Goal: Information Seeking & Learning: Learn about a topic

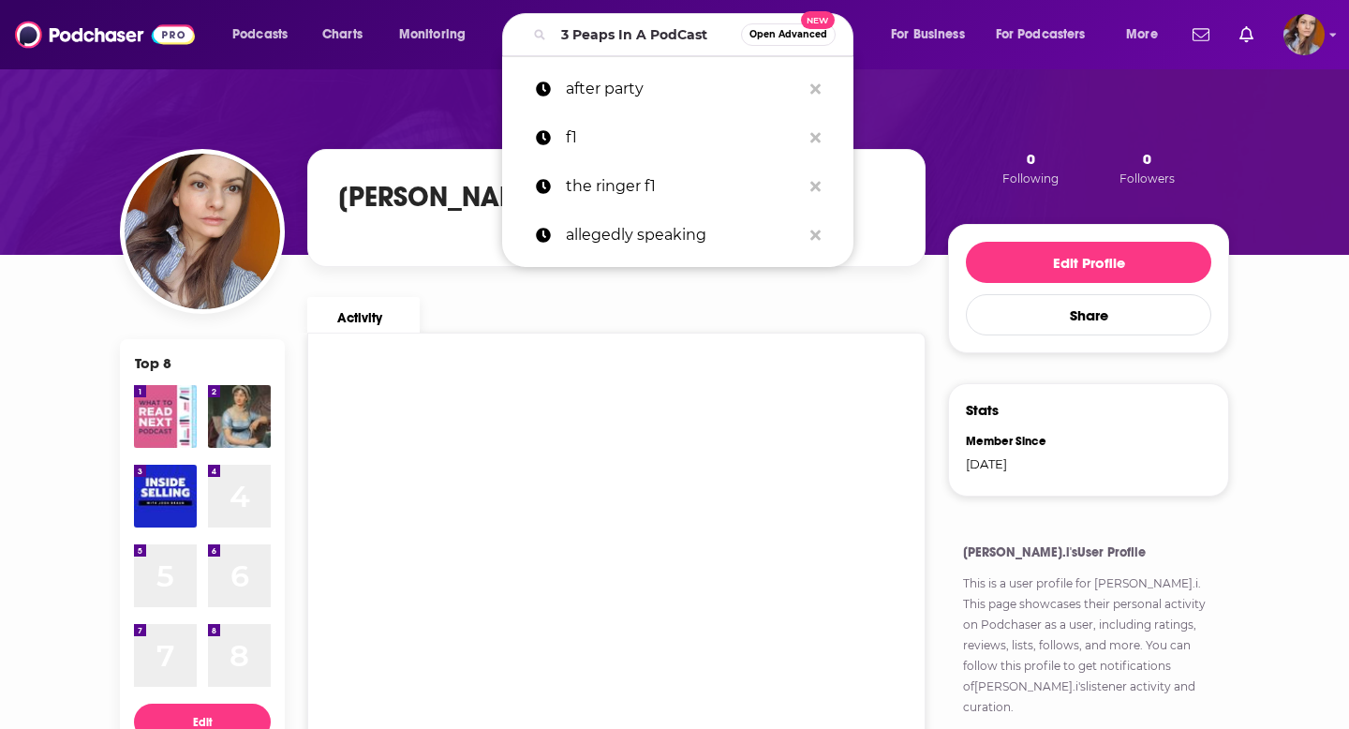
scroll to position [0, 12]
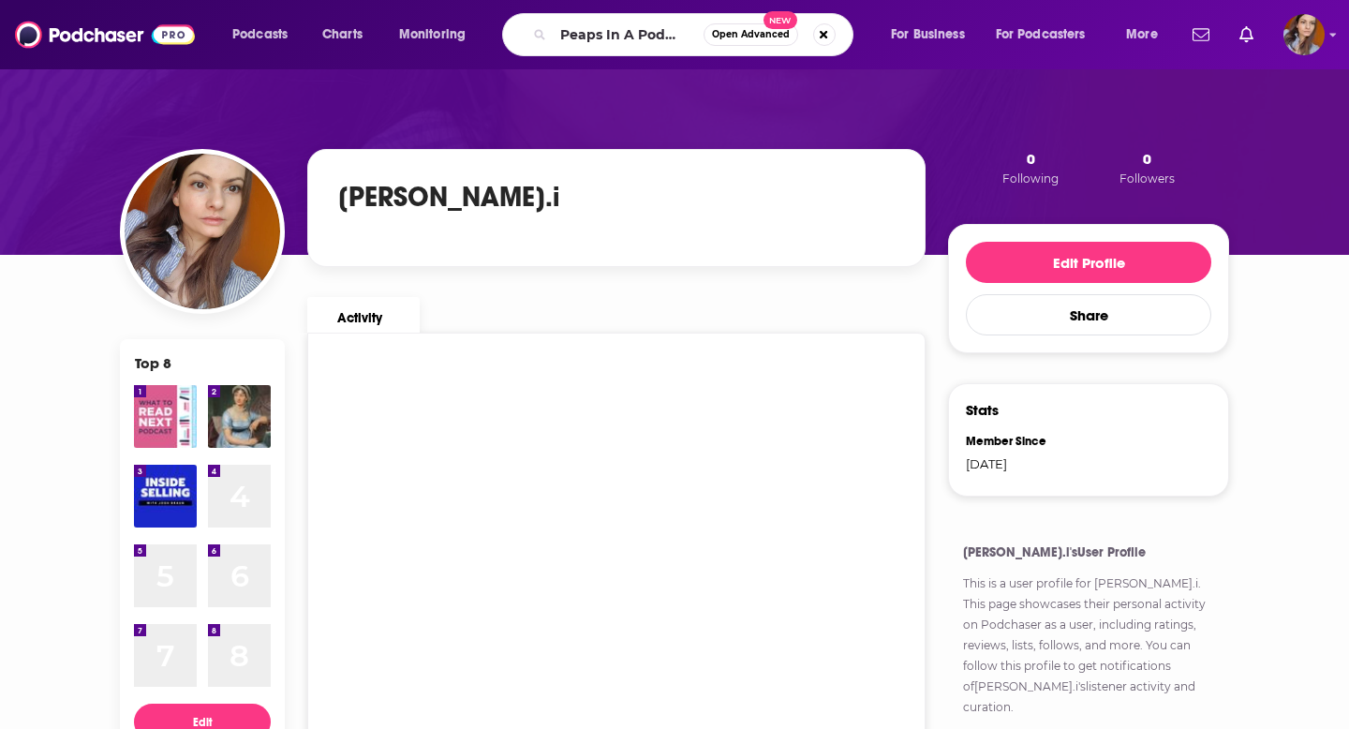
type input "3 Peaps In A PodCast"
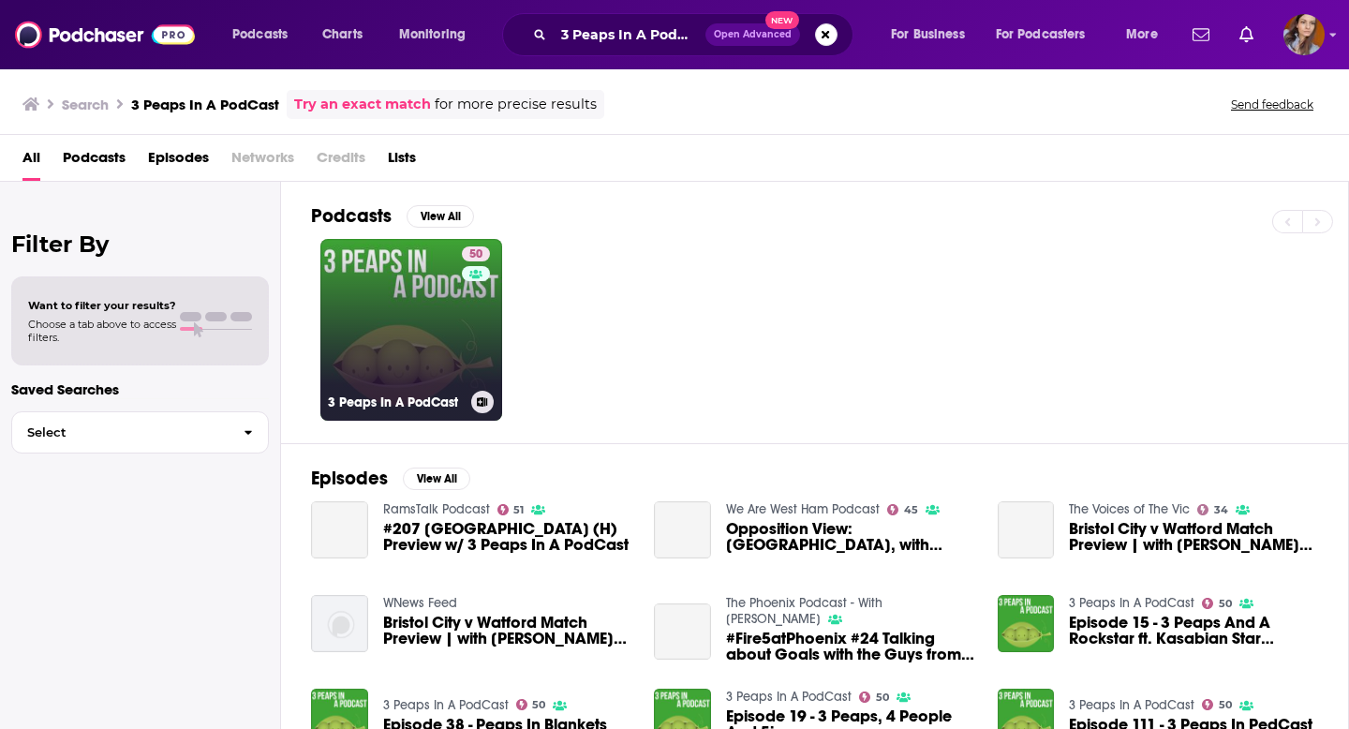
click at [389, 332] on link "50 3 Peaps In A PodCast" at bounding box center [411, 330] width 182 height 182
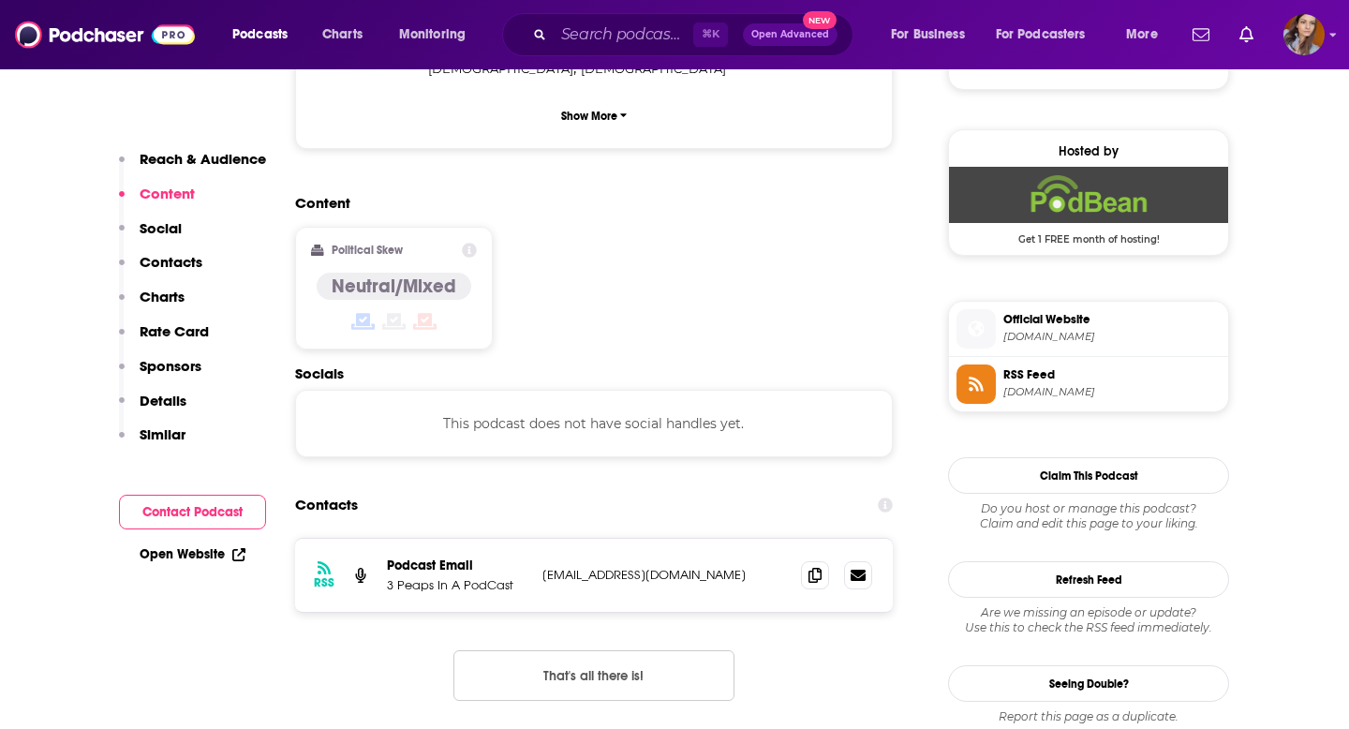
scroll to position [1322, 0]
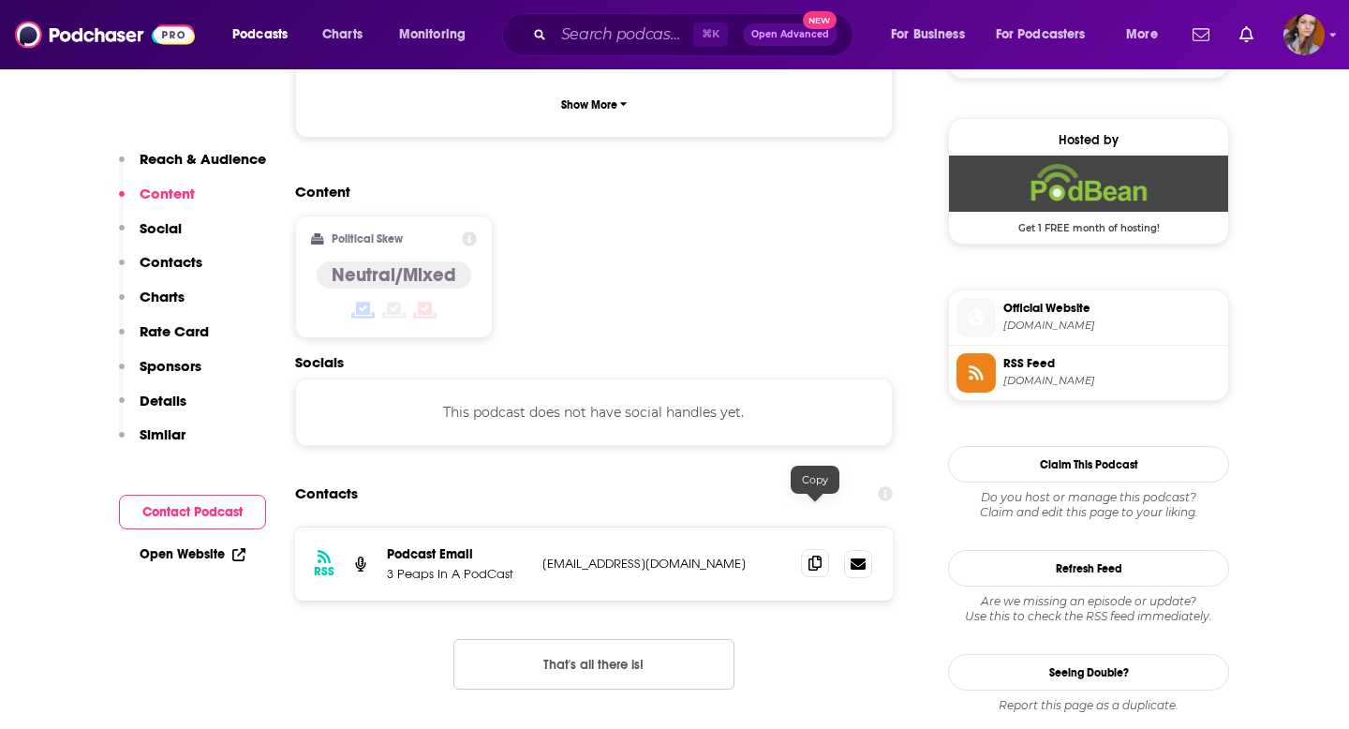
click at [810, 556] on icon at bounding box center [815, 563] width 13 height 15
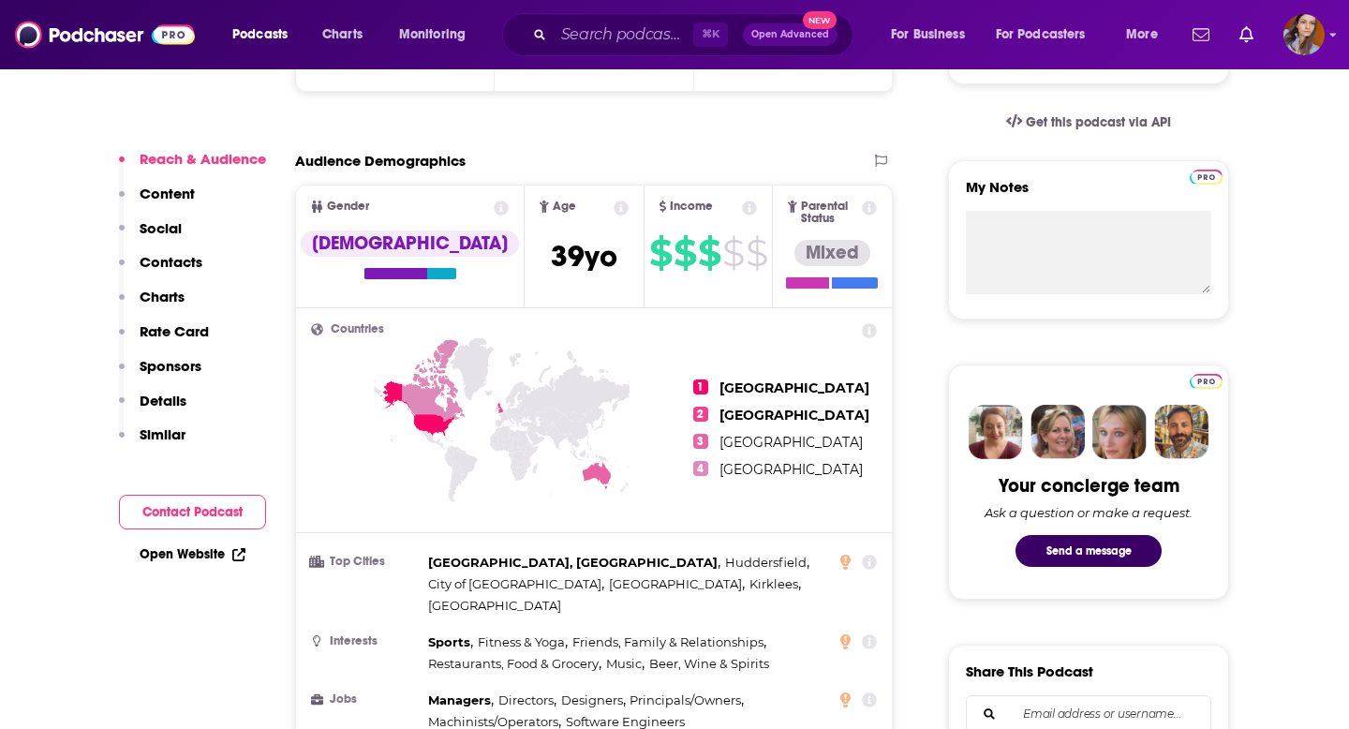
scroll to position [614, 0]
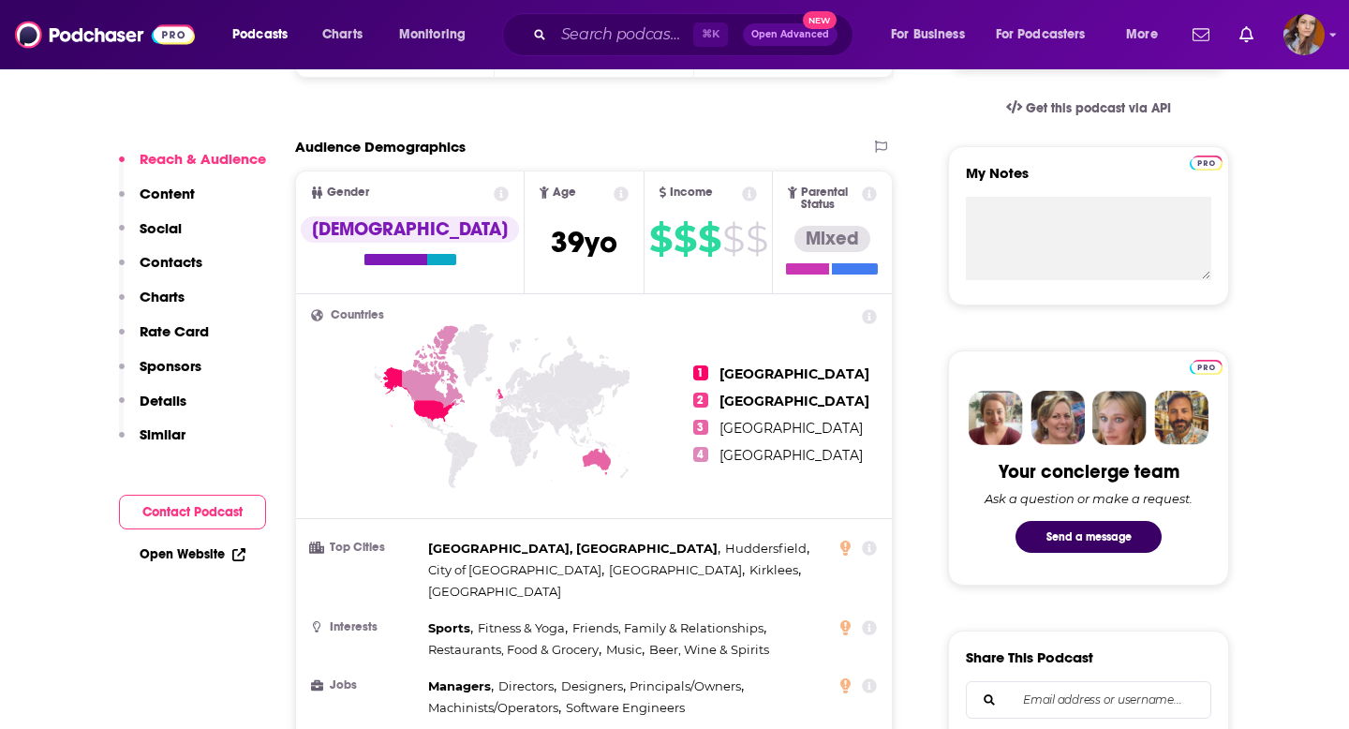
click at [166, 226] on p "Social" at bounding box center [161, 228] width 42 height 18
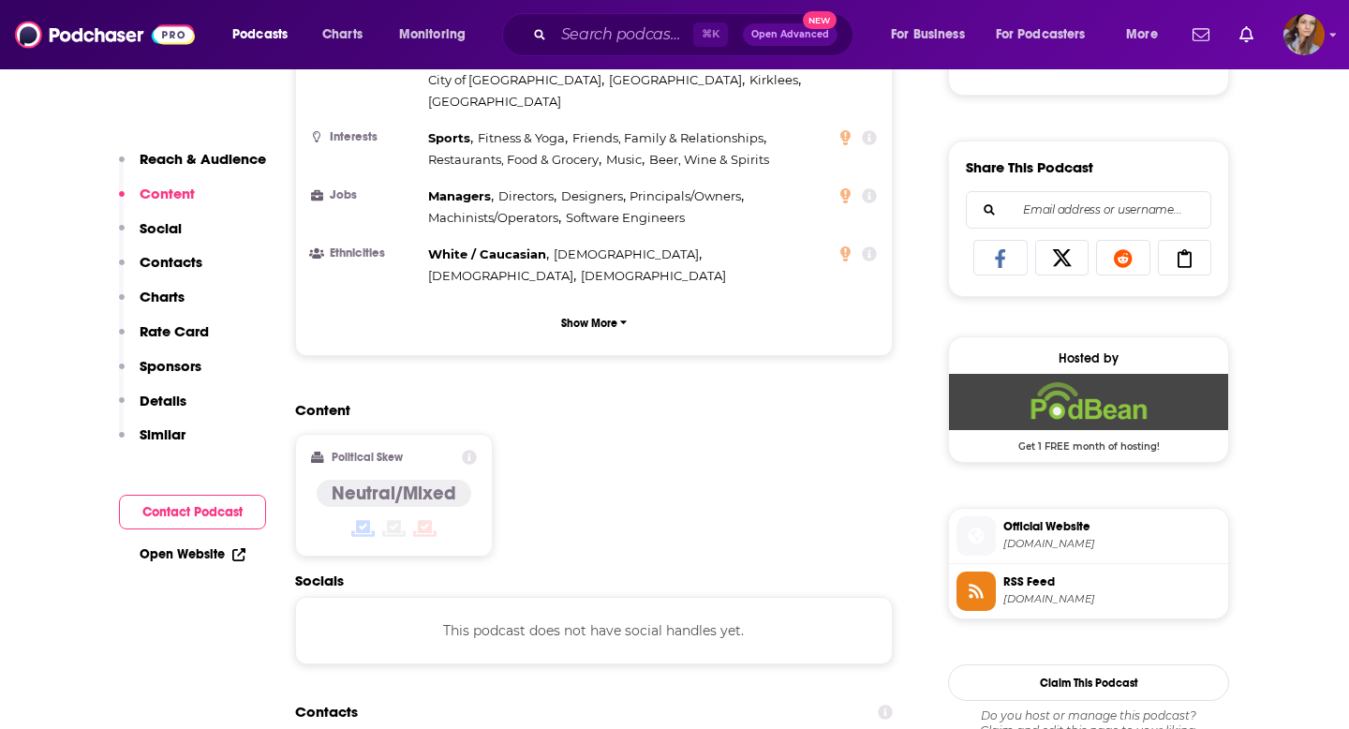
scroll to position [1122, 0]
